Goal: Find specific page/section: Find specific page/section

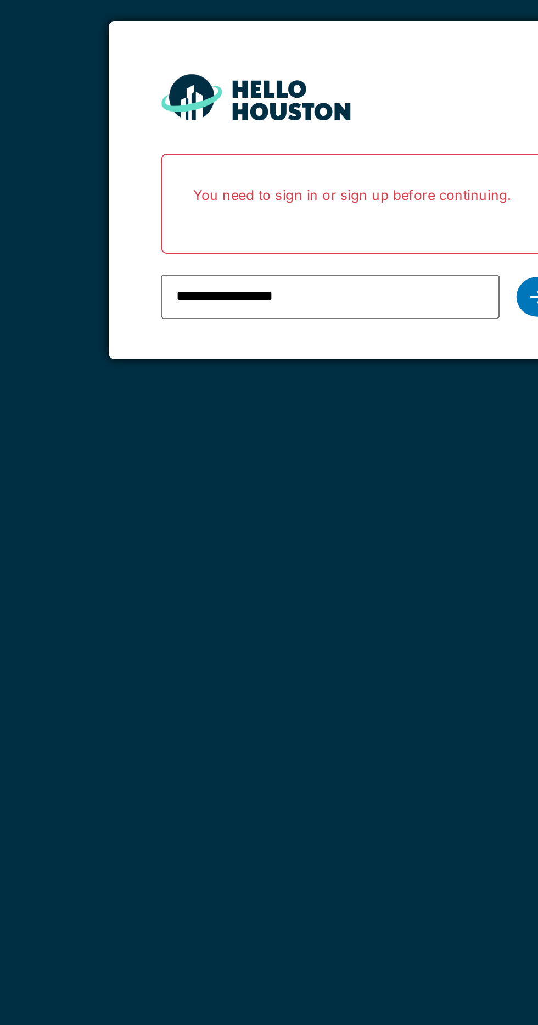
click at [354, 224] on div at bounding box center [362, 222] width 22 height 21
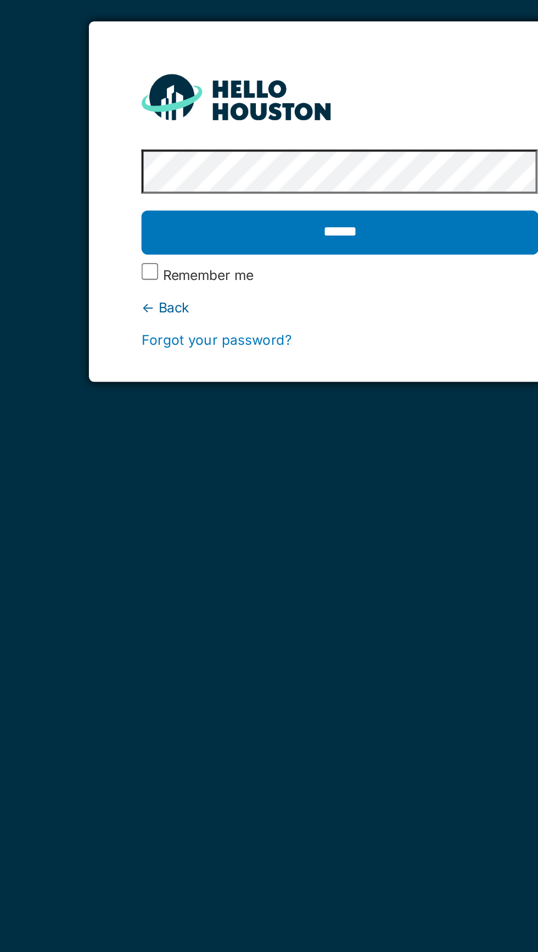
click at [165, 177] on input "******" at bounding box center [268, 188] width 207 height 23
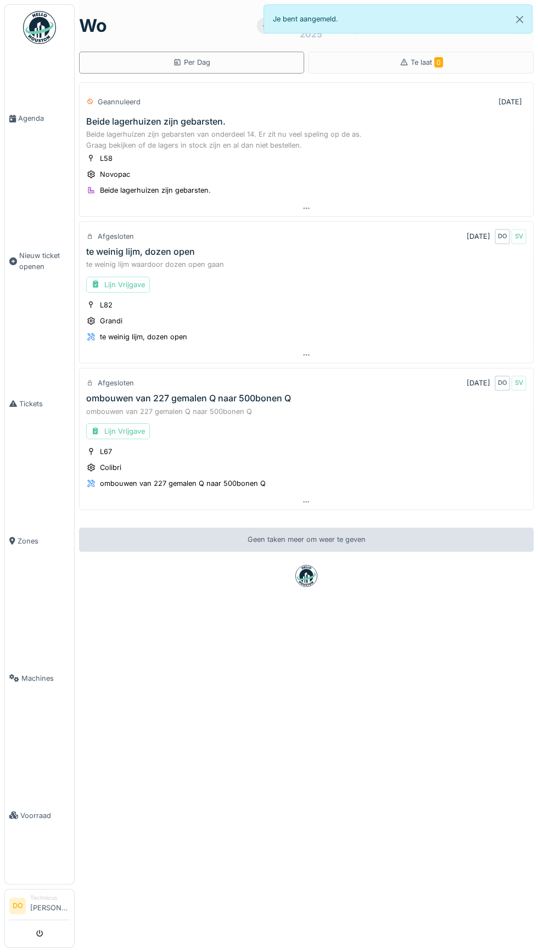
click at [26, 124] on span "Agenda" at bounding box center [44, 118] width 52 height 10
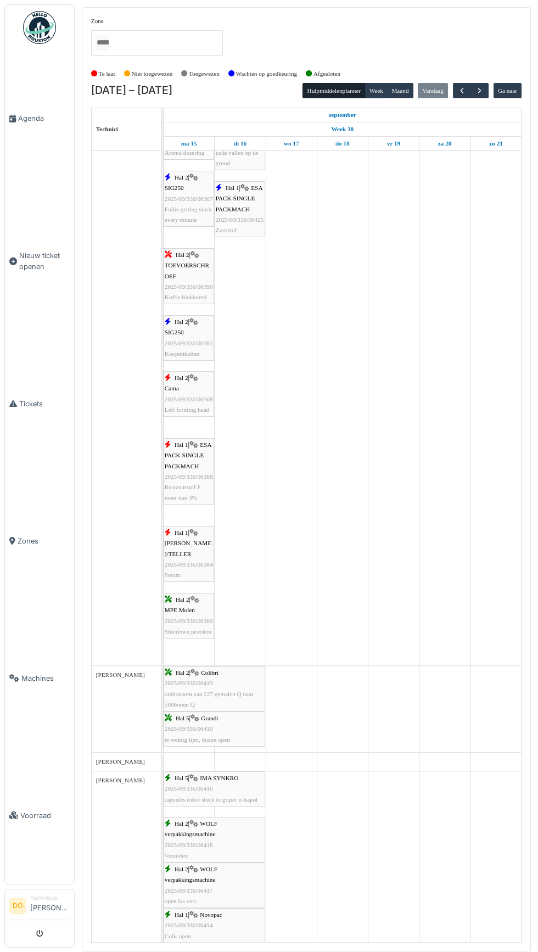
scroll to position [1345, 0]
